Goal: Entertainment & Leisure: Consume media (video, audio)

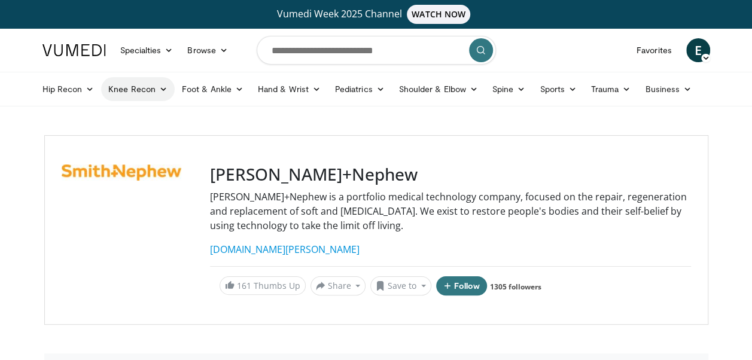
click at [117, 90] on link "Knee Recon" at bounding box center [138, 89] width 74 height 24
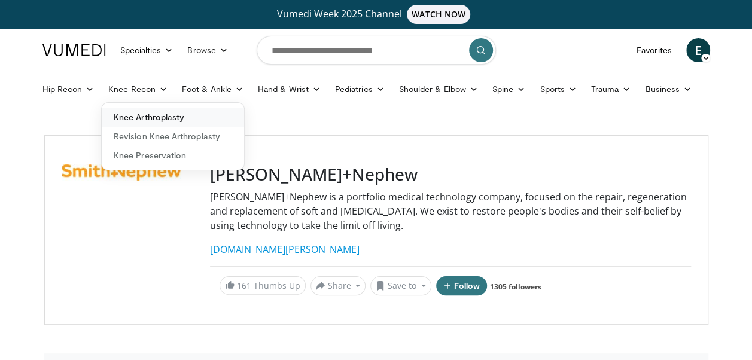
click at [135, 123] on link "Knee Arthroplasty" at bounding box center [173, 117] width 142 height 19
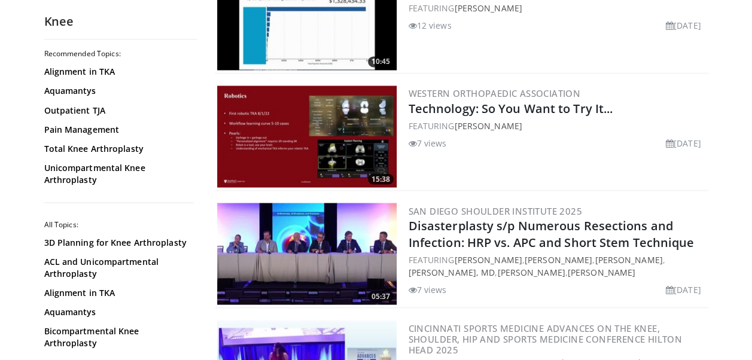
scroll to position [1016, 0]
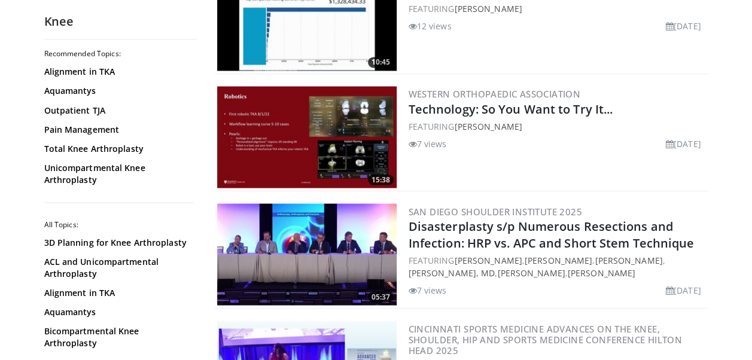
click at [312, 162] on img at bounding box center [307, 137] width 180 height 102
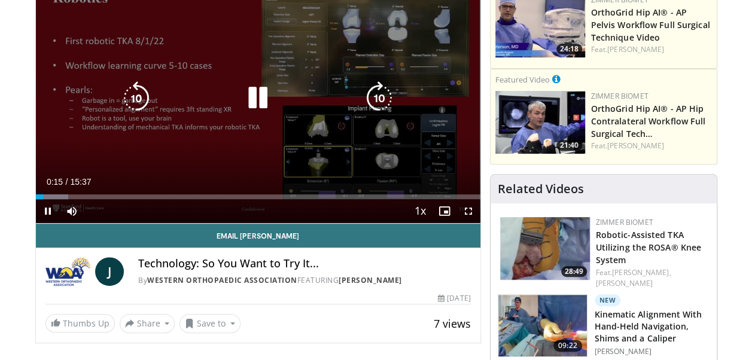
scroll to position [107, 0]
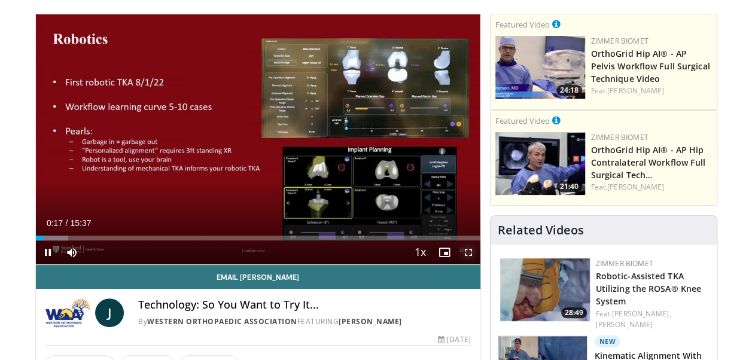
click at [473, 250] on span "Video Player" at bounding box center [469, 253] width 24 height 24
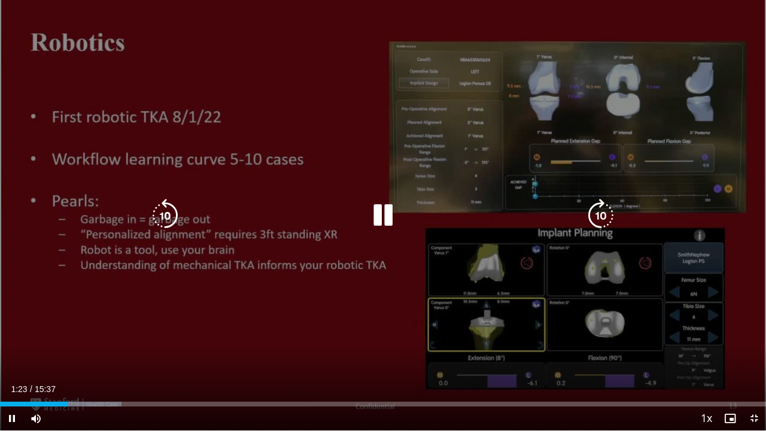
click at [612, 225] on icon "Video Player" at bounding box center [601, 216] width 34 height 34
click at [609, 213] on icon "Video Player" at bounding box center [601, 216] width 34 height 34
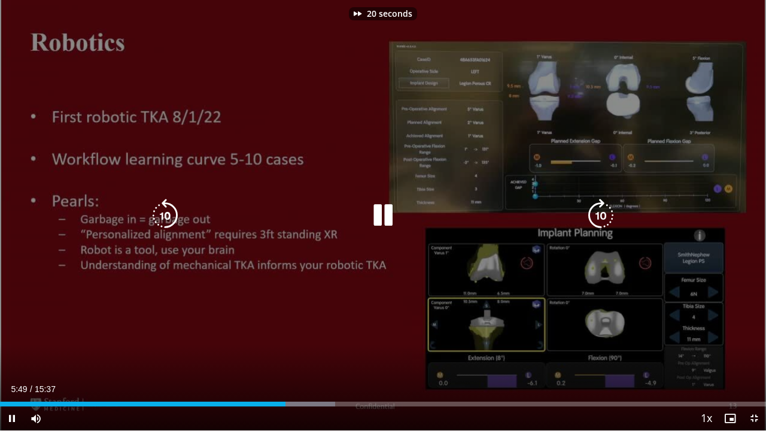
click at [609, 213] on icon "Video Player" at bounding box center [601, 216] width 34 height 34
click at [603, 213] on icon "Video Player" at bounding box center [601, 216] width 34 height 34
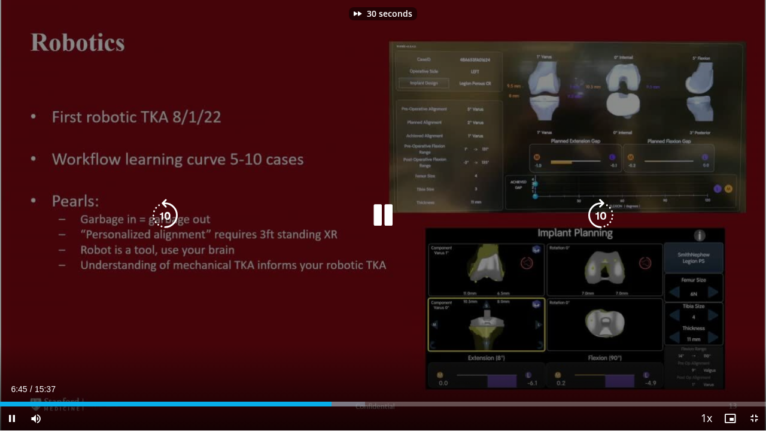
click at [603, 213] on icon "Video Player" at bounding box center [601, 216] width 34 height 34
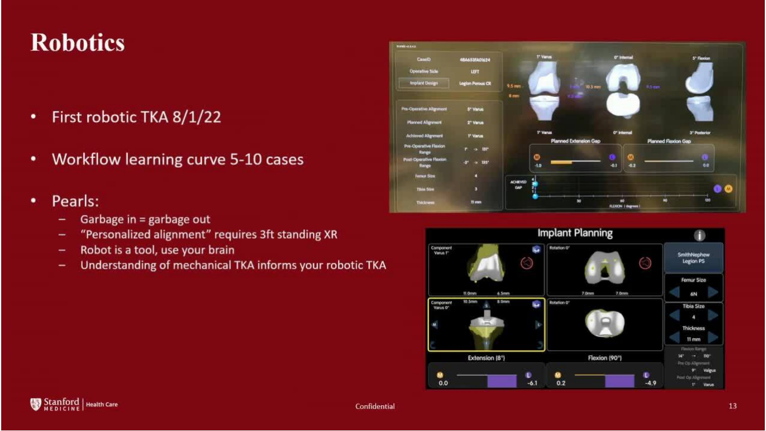
click at [603, 213] on div "40 seconds Tap to unmute" at bounding box center [383, 215] width 766 height 430
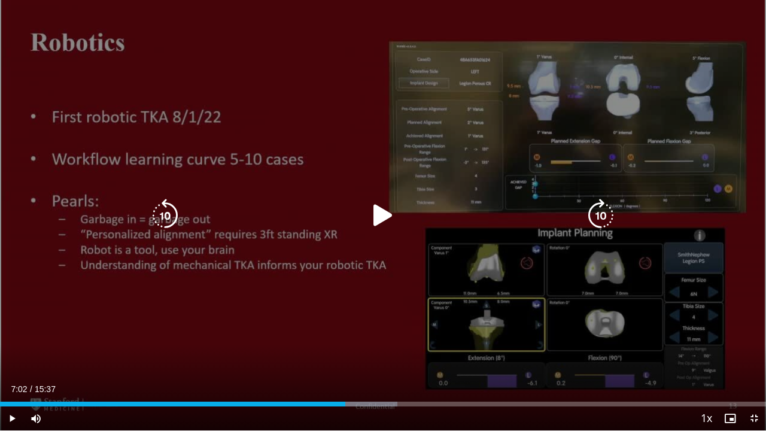
click at [609, 198] on div "40 seconds Tap to unmute" at bounding box center [383, 215] width 766 height 430
click at [600, 221] on icon "Video Player" at bounding box center [601, 216] width 34 height 34
drag, startPoint x: 600, startPoint y: 221, endPoint x: 634, endPoint y: 75, distance: 150.0
click at [634, 75] on div "20 seconds Tap to unmute" at bounding box center [383, 215] width 766 height 430
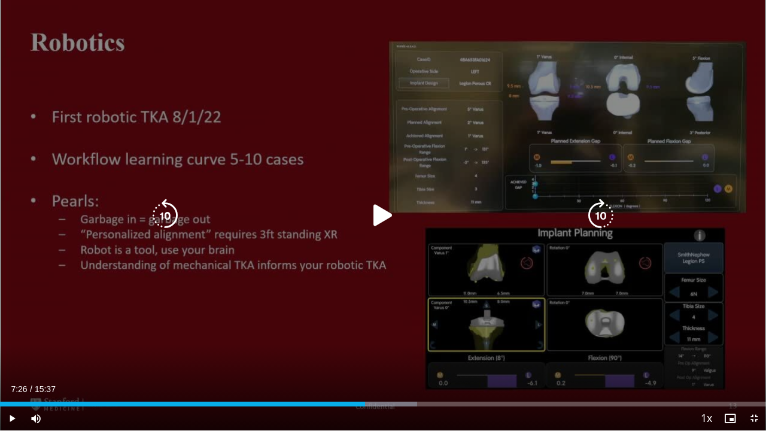
click at [635, 75] on div "20 seconds Tap to unmute" at bounding box center [383, 215] width 766 height 430
click at [413, 111] on div "20 seconds Tap to unmute" at bounding box center [383, 215] width 766 height 430
click at [383, 214] on icon "Video Player" at bounding box center [383, 216] width 34 height 34
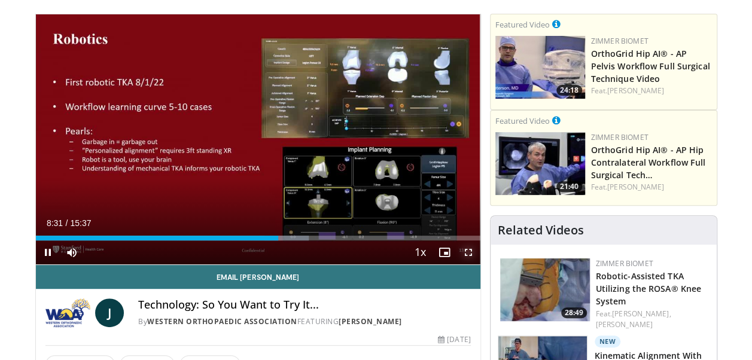
click at [473, 248] on span "Video Player" at bounding box center [469, 253] width 24 height 24
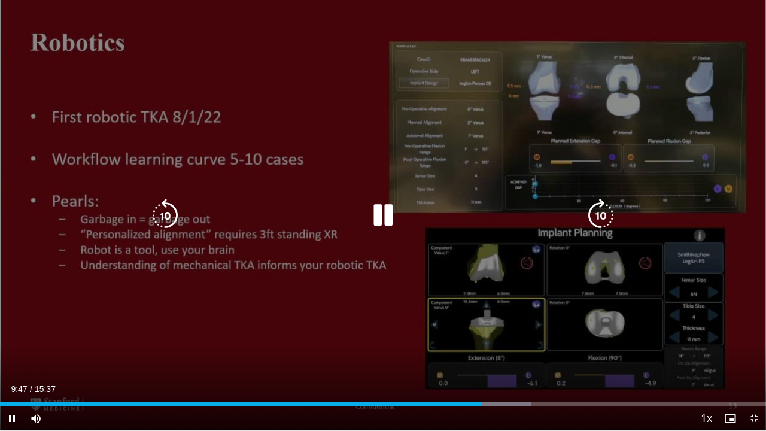
click at [159, 213] on icon "Video Player" at bounding box center [165, 216] width 34 height 34
click at [383, 220] on icon "Video Player" at bounding box center [383, 216] width 34 height 34
click at [381, 218] on icon "Video Player" at bounding box center [383, 216] width 34 height 34
click at [156, 212] on icon "Video Player" at bounding box center [165, 216] width 34 height 34
click at [390, 218] on icon "Video Player" at bounding box center [383, 216] width 34 height 34
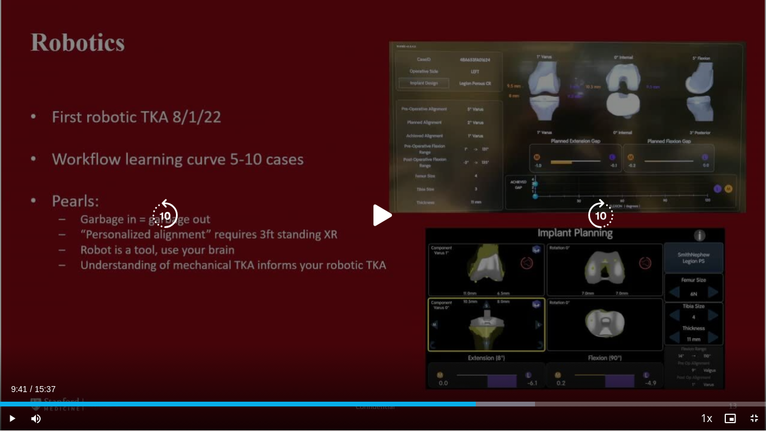
click at [261, 126] on div "10 seconds Tap to unmute" at bounding box center [383, 215] width 766 height 430
click at [161, 218] on icon "Video Player" at bounding box center [165, 216] width 34 height 34
click at [395, 208] on icon "Video Player" at bounding box center [383, 216] width 34 height 34
click at [372, 231] on icon "Video Player" at bounding box center [383, 216] width 34 height 34
click at [605, 217] on icon "Video Player" at bounding box center [601, 216] width 34 height 34
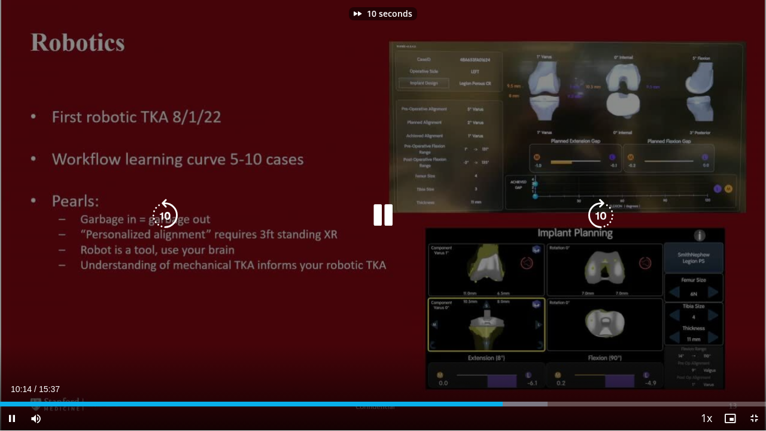
click at [605, 217] on icon "Video Player" at bounding box center [601, 216] width 34 height 34
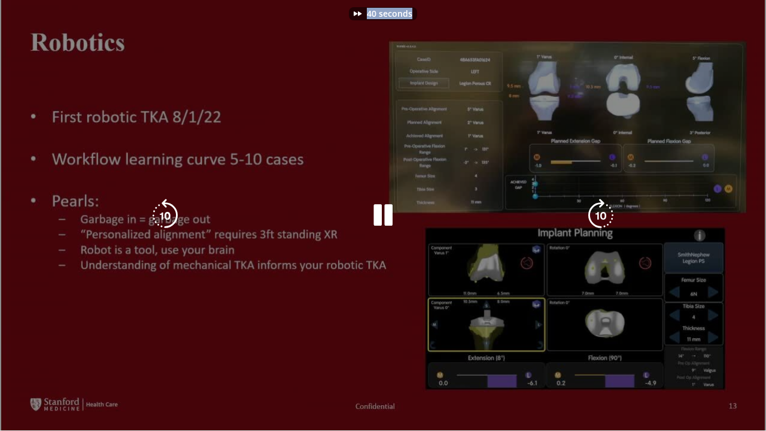
click at [605, 217] on div "40 seconds Tap to unmute" at bounding box center [383, 215] width 766 height 430
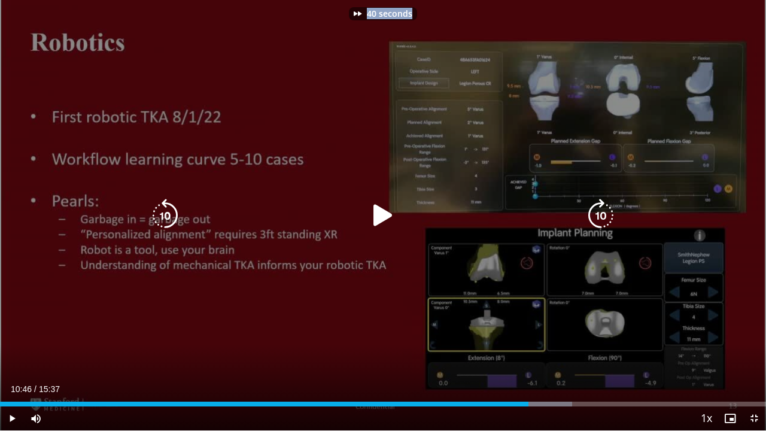
click at [605, 217] on icon "Video Player" at bounding box center [601, 216] width 34 height 34
click at [603, 217] on icon "Video Player" at bounding box center [601, 216] width 34 height 34
click at [379, 224] on icon "Video Player" at bounding box center [383, 216] width 34 height 34
click at [599, 215] on icon "Video Player" at bounding box center [601, 216] width 34 height 34
click at [387, 215] on icon "Video Player" at bounding box center [383, 216] width 34 height 34
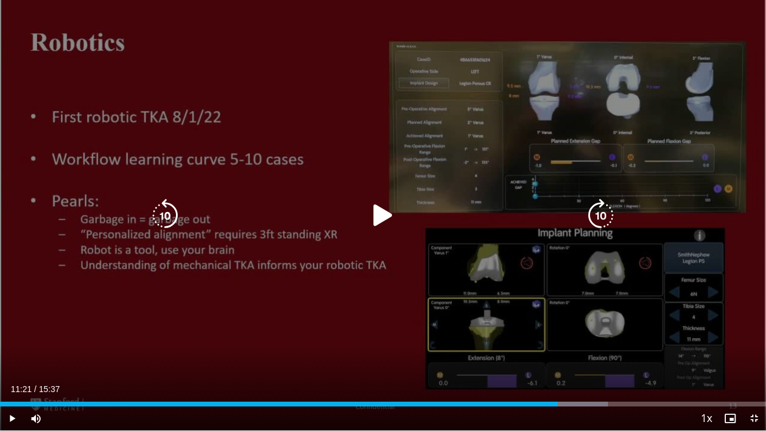
click at [370, 225] on icon "Video Player" at bounding box center [383, 216] width 34 height 34
click at [505, 154] on div "10 seconds Tap to unmute" at bounding box center [383, 215] width 766 height 430
